Goal: Task Accomplishment & Management: Complete application form

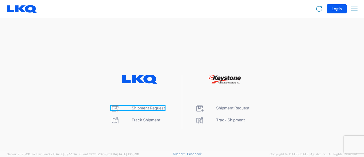
click at [152, 108] on span "Shipment Request" at bounding box center [148, 107] width 33 height 5
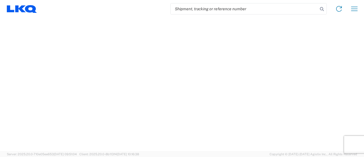
select select "FULL"
select select "LBS"
select select "IN"
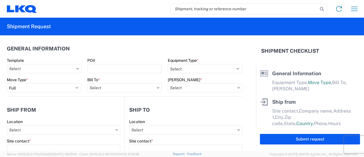
click at [216, 10] on input "search" at bounding box center [243, 8] width 147 height 11
paste input "56926247"
type input "56926247"
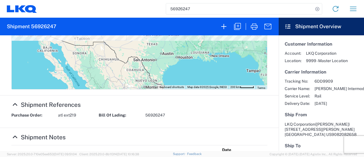
scroll to position [284, 0]
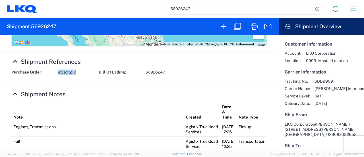
drag, startPoint x: 76, startPoint y: 73, endPoint x: 58, endPoint y: 73, distance: 17.6
click at [58, 73] on span "atl ext219" at bounding box center [67, 71] width 18 height 5
copy span "atl ext219"
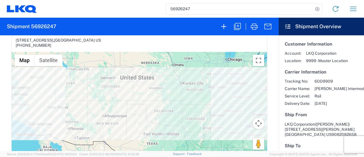
scroll to position [0, 0]
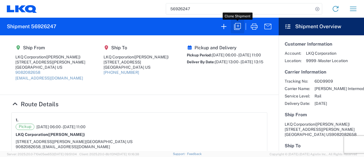
click at [236, 26] on icon "button" at bounding box center [237, 26] width 9 height 9
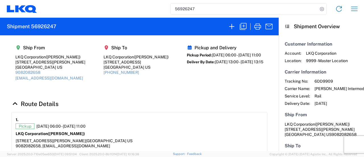
select select "FULL"
select select "US"
select select "LBS"
select select "IN"
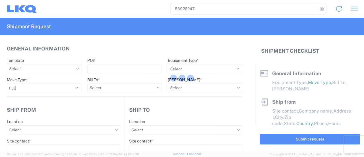
select select "BCAR"
type input "[PERSON_NAME]"
type input "LKQ Corporation"
type input "[STREET_ADDRESS][PERSON_NAME]"
type input "[GEOGRAPHIC_DATA]"
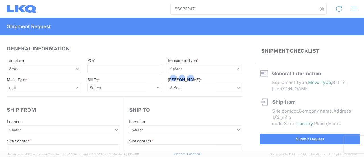
type input "91761"
type input "[EMAIL_ADDRESS][DOMAIN_NAME]"
type input "[PERSON_NAME]"
type input "LKQ Corporation"
type input "[STREET_ADDRESS]"
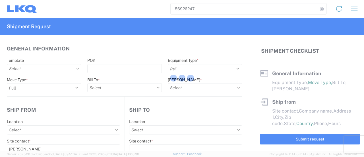
type input "[GEOGRAPHIC_DATA]"
type input "30336"
type input "[PERSON_NAME]"
type input "[EMAIL_ADDRESS][DOMAIN_NAME]"
type input "9082082658"
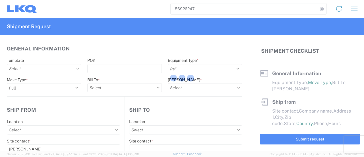
type input "[DATE]"
type input "42500"
type input "Engines, Transmissions"
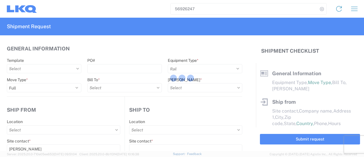
type input "30"
type input "0"
type input "4"
type input "0.67"
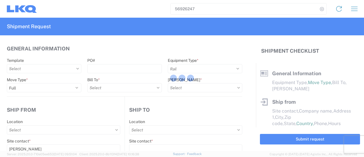
select select "FT"
select select "US"
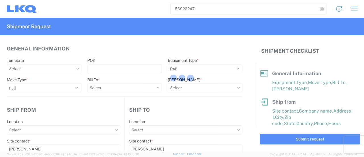
type input "1769 - [US_STATE] Core"
type input "1634 - [GEOGRAPHIC_DATA] - [PERSON_NAME] - Boat Rock"
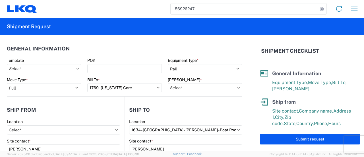
type input "1769-6300-66000-0000 - 1769 Freight Out"
type input "1769 - [US_STATE] Core"
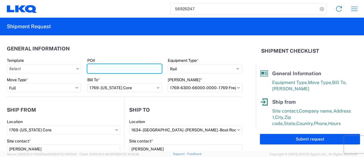
click at [110, 67] on input "PO#" at bounding box center [124, 68] width 74 height 9
paste input "atl ext219"
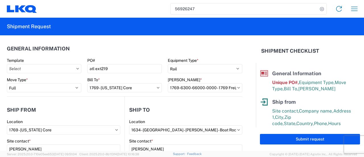
click at [113, 56] on agx-form-section "General Information Template PO# atl ext219 Equipment Type * Select 53’ Dry Van…" at bounding box center [124, 69] width 235 height 54
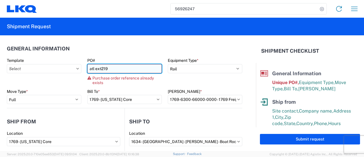
click at [107, 71] on input "atl ext219" at bounding box center [124, 68] width 74 height 9
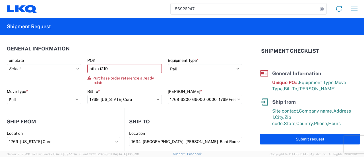
click at [109, 60] on div "PO#" at bounding box center [124, 60] width 74 height 5
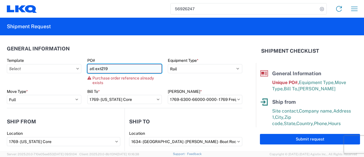
click at [106, 70] on input "atl ext219" at bounding box center [124, 68] width 74 height 9
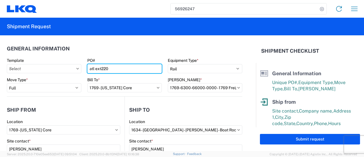
type input "atl ext220"
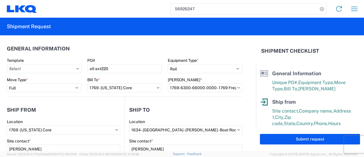
click at [109, 50] on header "General Information" at bounding box center [124, 48] width 235 height 13
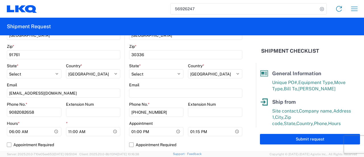
scroll to position [199, 0]
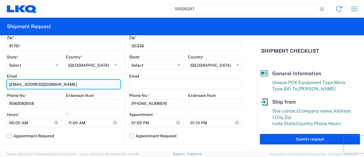
click at [66, 86] on input "[EMAIL_ADDRESS][DOMAIN_NAME]" at bounding box center [63, 84] width 113 height 9
drag, startPoint x: 65, startPoint y: 86, endPoint x: 80, endPoint y: 78, distance: 16.4
click at [78, 78] on div "Email [EMAIL_ADDRESS][DOMAIN_NAME]" at bounding box center [63, 80] width 113 height 15
click at [64, 87] on input "[EMAIL_ADDRESS][DOMAIN_NAME]" at bounding box center [63, 84] width 113 height 9
drag, startPoint x: 47, startPoint y: 83, endPoint x: 0, endPoint y: 83, distance: 47.4
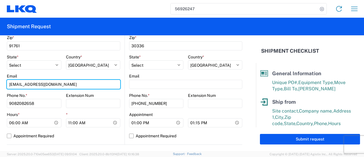
click at [0, 83] on form "General Information Template PO# atl ext220 Equipment Type * Select 53’ Dry Van…" at bounding box center [128, 92] width 256 height 115
type input "[EMAIL_ADDRESS][DOMAIN_NAME]"
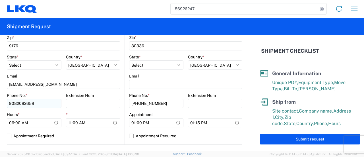
type input "[PERSON_NAME]"
type input "LKQ [US_STATE] CORE"
type input "[STREET_ADDRESS]"
type input "[GEOGRAPHIC_DATA]"
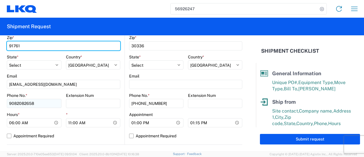
type input "91730"
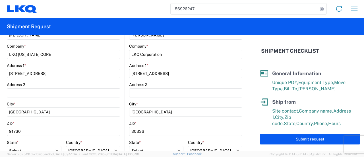
scroll to position [57, 0]
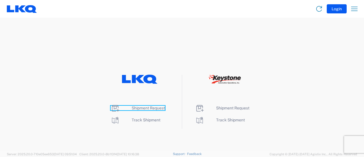
click at [139, 107] on span "Shipment Request" at bounding box center [148, 107] width 33 height 5
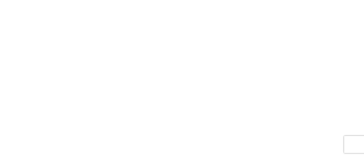
select select "FULL"
select select "LBS"
select select "IN"
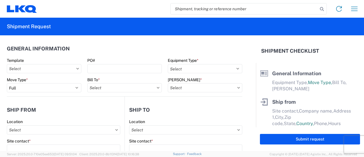
click at [218, 8] on input "search" at bounding box center [243, 8] width 147 height 11
paste input "56926247"
type input "56926247"
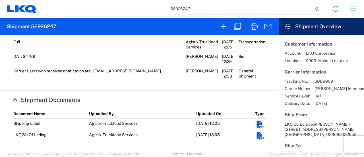
scroll to position [273, 0]
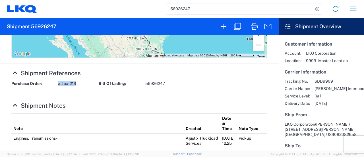
drag, startPoint x: 75, startPoint y: 84, endPoint x: 57, endPoint y: 85, distance: 18.2
click at [57, 85] on div "Purchase Order: atl ext219" at bounding box center [52, 83] width 87 height 5
copy span "atl ext219"
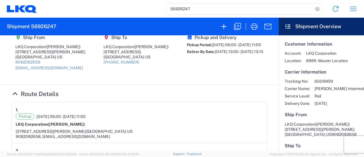
scroll to position [0, 0]
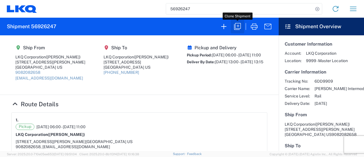
click at [239, 25] on icon "button" at bounding box center [237, 26] width 9 height 9
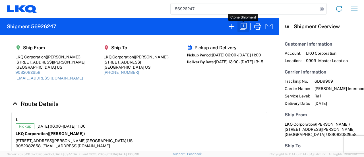
select select "FULL"
select select "US"
select select "LBS"
select select "IN"
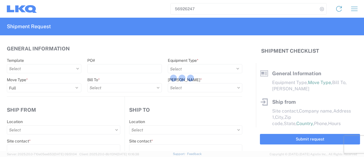
select select "BCAR"
type input "Marc Metzger"
type input "LKQ Corporation"
type input "405 S Wanamaker Ave"
type input "Ontario"
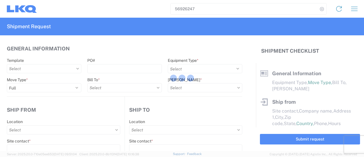
type input "91761"
type input "mxlaureano@lkqcorp.com"
type input "Jason"
type input "LKQ Corporation"
type input "[STREET_ADDRESS]"
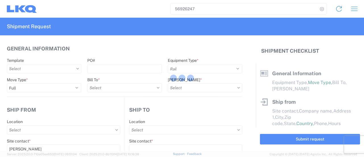
type input "[GEOGRAPHIC_DATA]"
type input "30336"
type input "[PERSON_NAME]"
type input "[EMAIL_ADDRESS][DOMAIN_NAME]"
type input "9082082658"
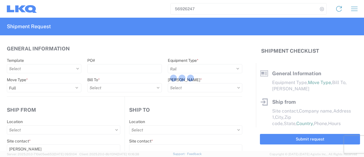
type input "[DATE]"
type input "42500"
type input "Engines, Transmissions"
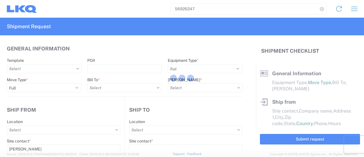
type input "30"
type input "0"
type input "4"
type input "0.67"
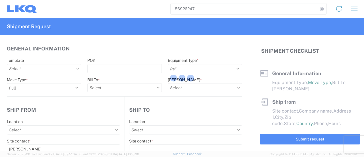
select select "FT"
select select "CA"
select select "US"
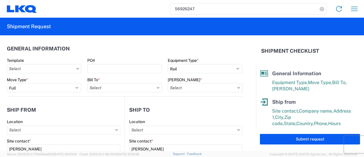
type input "1769 - [US_STATE] Core"
type input "1769-6300-66000-0000 - 1769 Freight Out"
type input "1634 - [GEOGRAPHIC_DATA] - [PERSON_NAME] - Boat Rock"
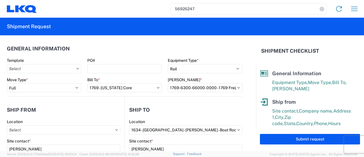
type input "1769 - [US_STATE] Core"
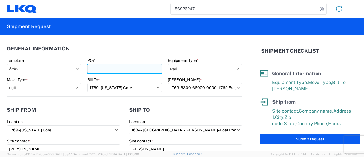
click at [105, 68] on input "PO#" at bounding box center [124, 68] width 74 height 9
paste input "atl ext219"
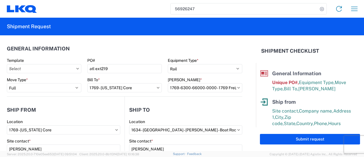
click at [108, 52] on header "General Information" at bounding box center [124, 48] width 235 height 13
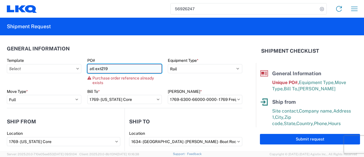
click at [107, 69] on input "atl ext219" at bounding box center [124, 68] width 74 height 9
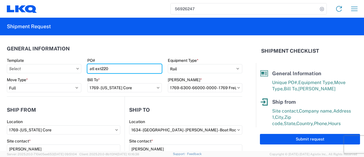
type input "atl ext220"
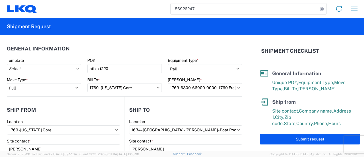
click at [125, 45] on header "General Information" at bounding box center [124, 48] width 235 height 13
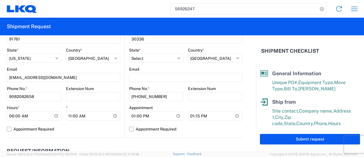
scroll to position [199, 0]
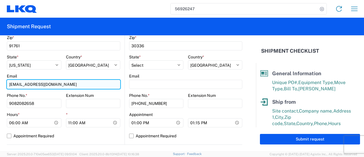
click at [32, 84] on input "[EMAIL_ADDRESS][DOMAIN_NAME]" at bounding box center [63, 84] width 113 height 9
type input "[EMAIL_ADDRESS][DOMAIN_NAME]"
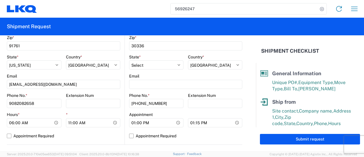
click at [182, 24] on agx-form-header "Shipment Request" at bounding box center [182, 27] width 364 height 18
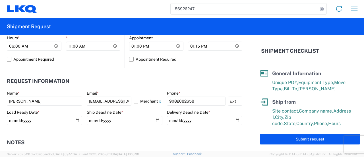
scroll to position [284, 0]
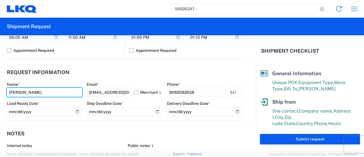
drag, startPoint x: 48, startPoint y: 92, endPoint x: 0, endPoint y: 82, distance: 49.1
click at [0, 82] on form "General Information Template PO# atl ext220 Equipment Type * Select 53’ Dry Van…" at bounding box center [128, 92] width 256 height 115
type input "[PERSON_NAME]"
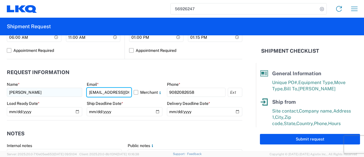
type input "[EMAIL_ADDRESS][DOMAIN_NAME]"
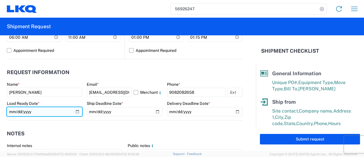
click at [77, 111] on input "[DATE]" at bounding box center [44, 111] width 75 height 9
type input "2025-10-02"
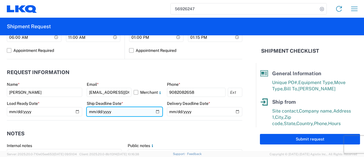
click at [154, 111] on input "[DATE]" at bounding box center [124, 111] width 75 height 9
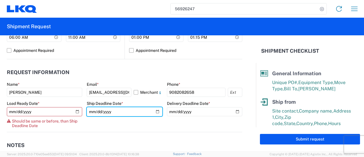
type input "2025-10-02"
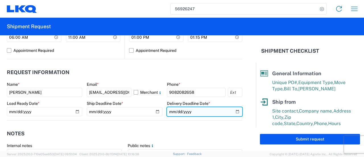
click at [232, 111] on input "[DATE]" at bounding box center [204, 111] width 75 height 9
type input "2025-10-22"
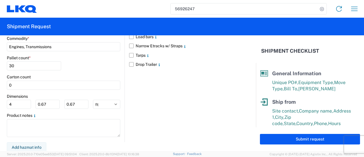
scroll to position [125, 0]
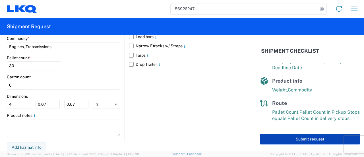
click at [302, 139] on button "Submit request" at bounding box center [310, 139] width 100 height 11
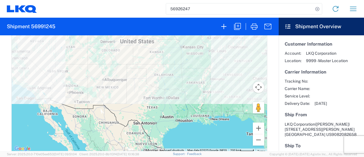
scroll to position [227, 0]
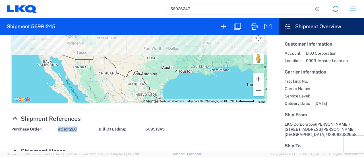
drag, startPoint x: 77, startPoint y: 131, endPoint x: 58, endPoint y: 130, distance: 18.8
click at [58, 130] on div "Purchase Order: atl ext220" at bounding box center [52, 128] width 87 height 5
copy span "atl ext220"
